Goal: Check status

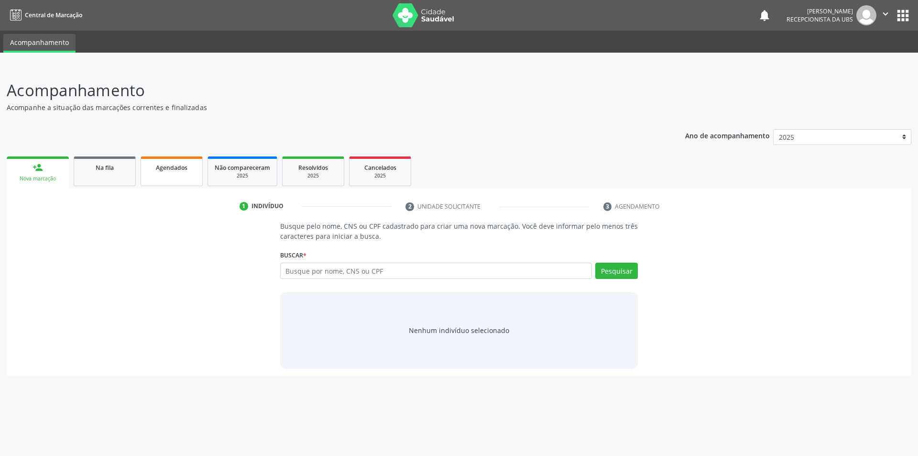
click at [170, 183] on link "Agendados" at bounding box center [172, 171] width 62 height 30
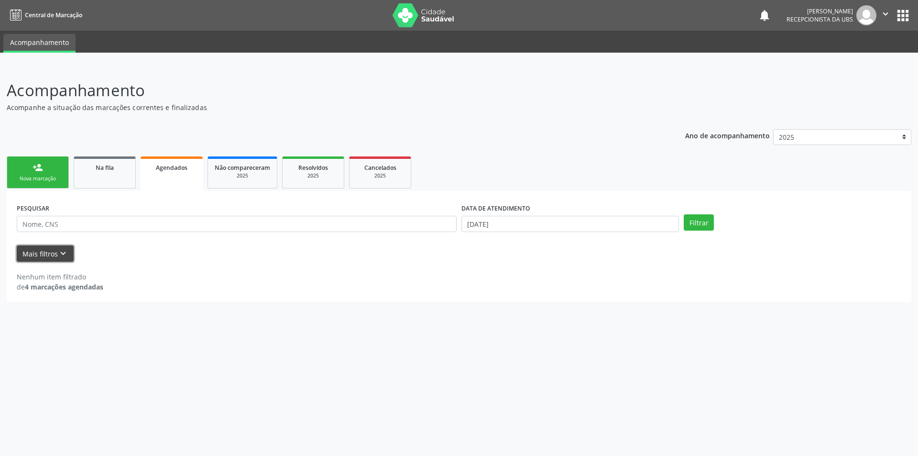
click at [58, 250] on icon "keyboard_arrow_down" at bounding box center [63, 253] width 11 height 11
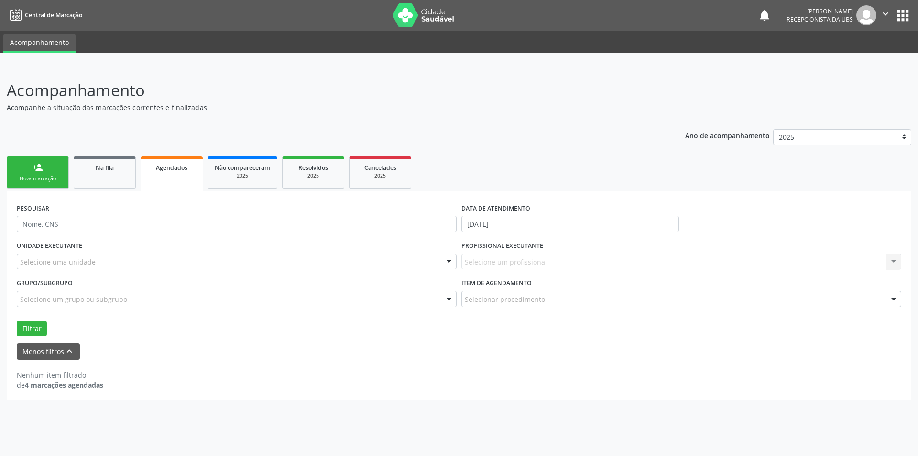
click at [59, 252] on label "UNIDADE EXECUTANTE" at bounding box center [50, 246] width 66 height 15
click at [53, 371] on div "Nenhum item filtrado" at bounding box center [60, 375] width 87 height 10
click at [64, 350] on icon "keyboard_arrow_up" at bounding box center [69, 351] width 11 height 11
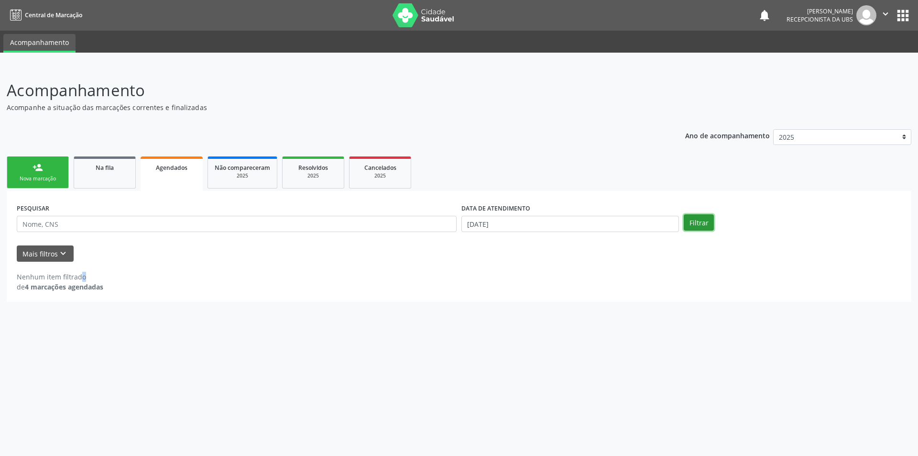
click at [705, 221] on button "Filtrar" at bounding box center [699, 222] width 30 height 16
click at [613, 226] on input "[DATE]" at bounding box center [571, 224] width 218 height 16
click at [534, 331] on span "24" at bounding box center [531, 329] width 19 height 19
type input "[DATE]"
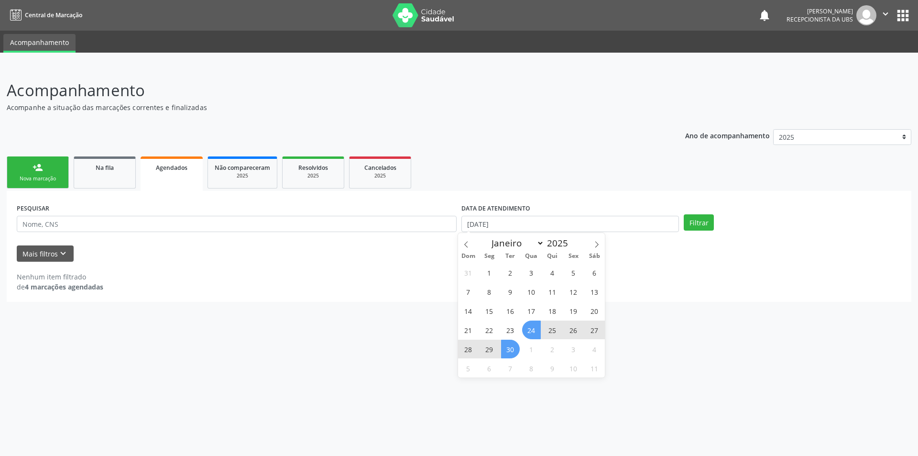
click at [510, 350] on span "30" at bounding box center [510, 349] width 19 height 19
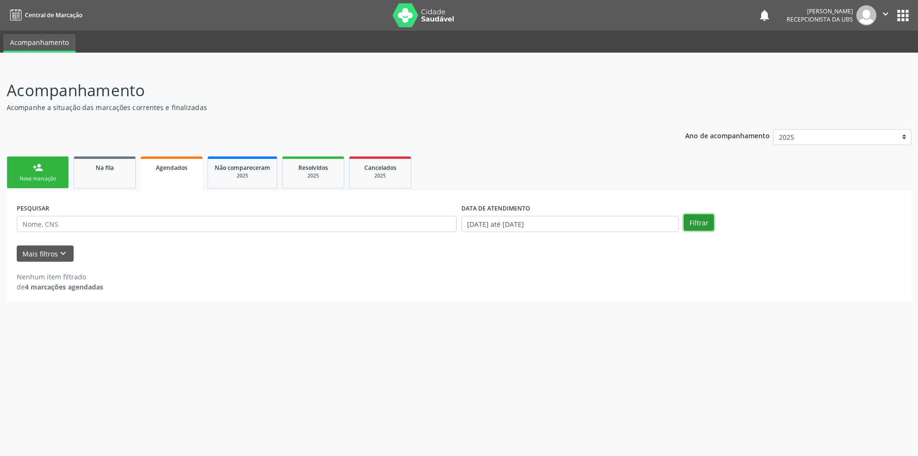
click at [692, 217] on button "Filtrar" at bounding box center [699, 222] width 30 height 16
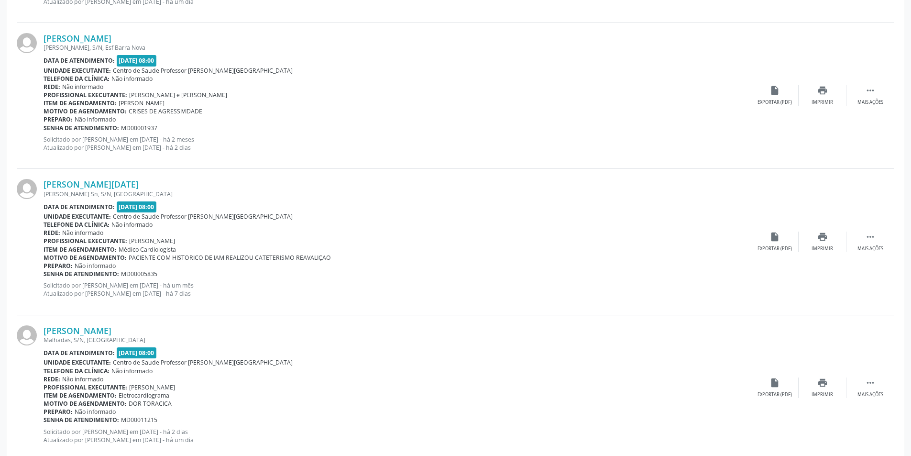
scroll to position [428, 0]
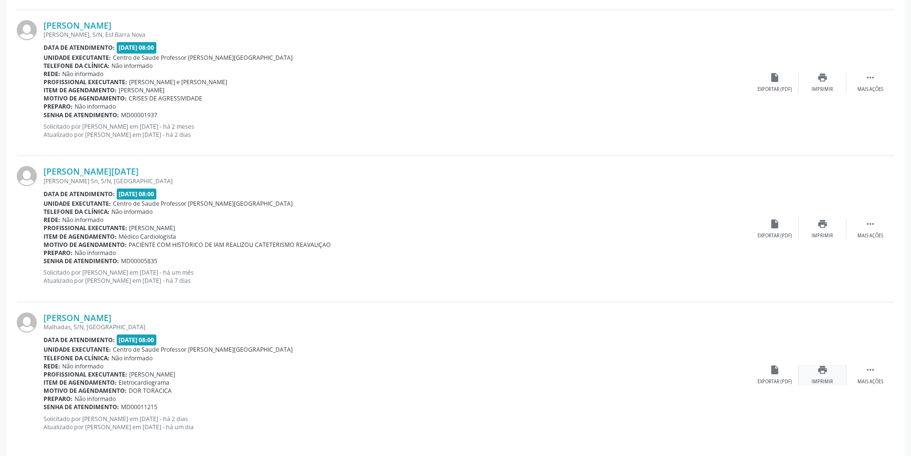
click at [827, 374] on icon "print" at bounding box center [822, 369] width 11 height 11
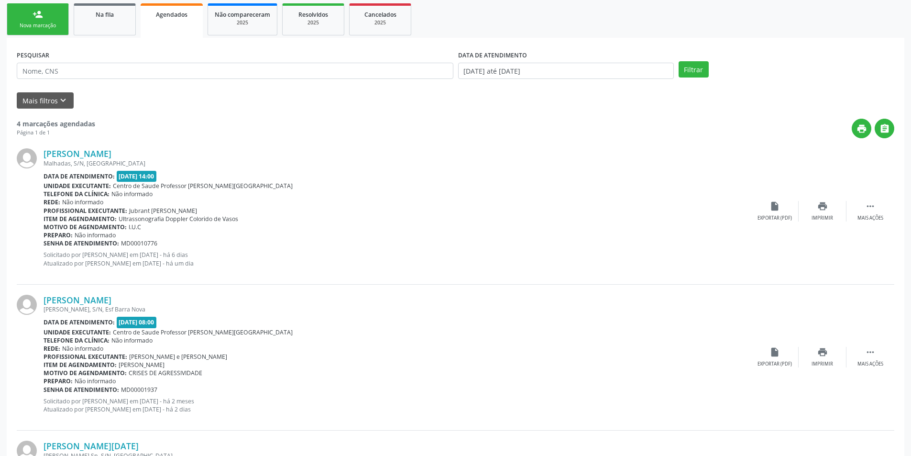
scroll to position [134, 0]
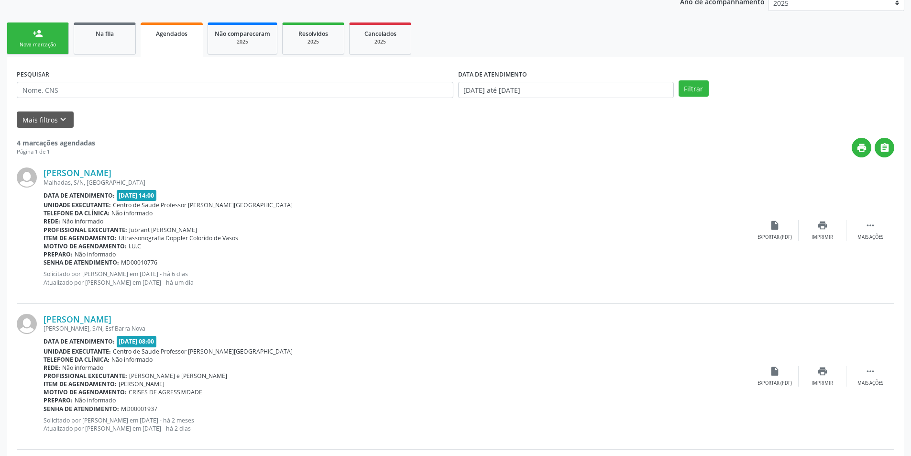
click at [819, 215] on div "[PERSON_NAME] [GEOGRAPHIC_DATA], S/N, [GEOGRAPHIC_DATA] Data de atendimento: [D…" at bounding box center [456, 230] width 878 height 146
click at [821, 222] on icon "print" at bounding box center [822, 225] width 11 height 11
